Goal: Obtain resource: Obtain resource

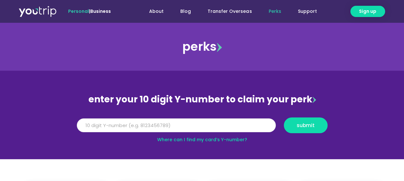
click at [227, 121] on input "Y Number" at bounding box center [176, 126] width 199 height 14
type input "5"
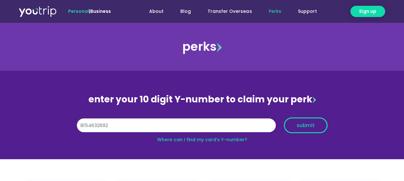
type input "8154632692"
click at [316, 124] on span "submit" at bounding box center [305, 125] width 33 height 5
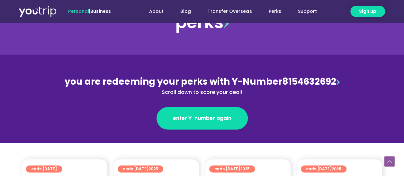
scroll to position [193, 0]
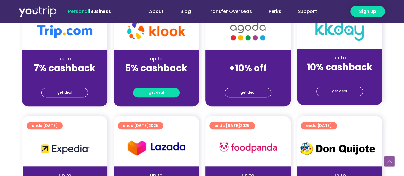
click at [172, 89] on link "get deal" at bounding box center [156, 93] width 47 height 10
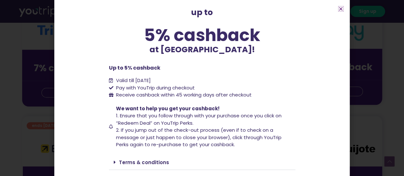
scroll to position [53, 0]
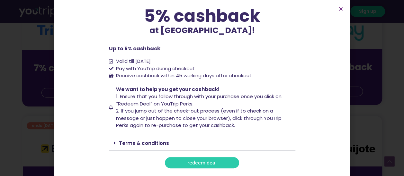
click at [203, 157] on div "up to 5% cashback at [GEOGRAPHIC_DATA]! up to 5% cashback at [GEOGRAPHIC_DATA]!…" at bounding box center [202, 64] width 193 height 216
click at [202, 161] on span "redeem deal" at bounding box center [201, 163] width 29 height 5
